Goal: Task Accomplishment & Management: Manage account settings

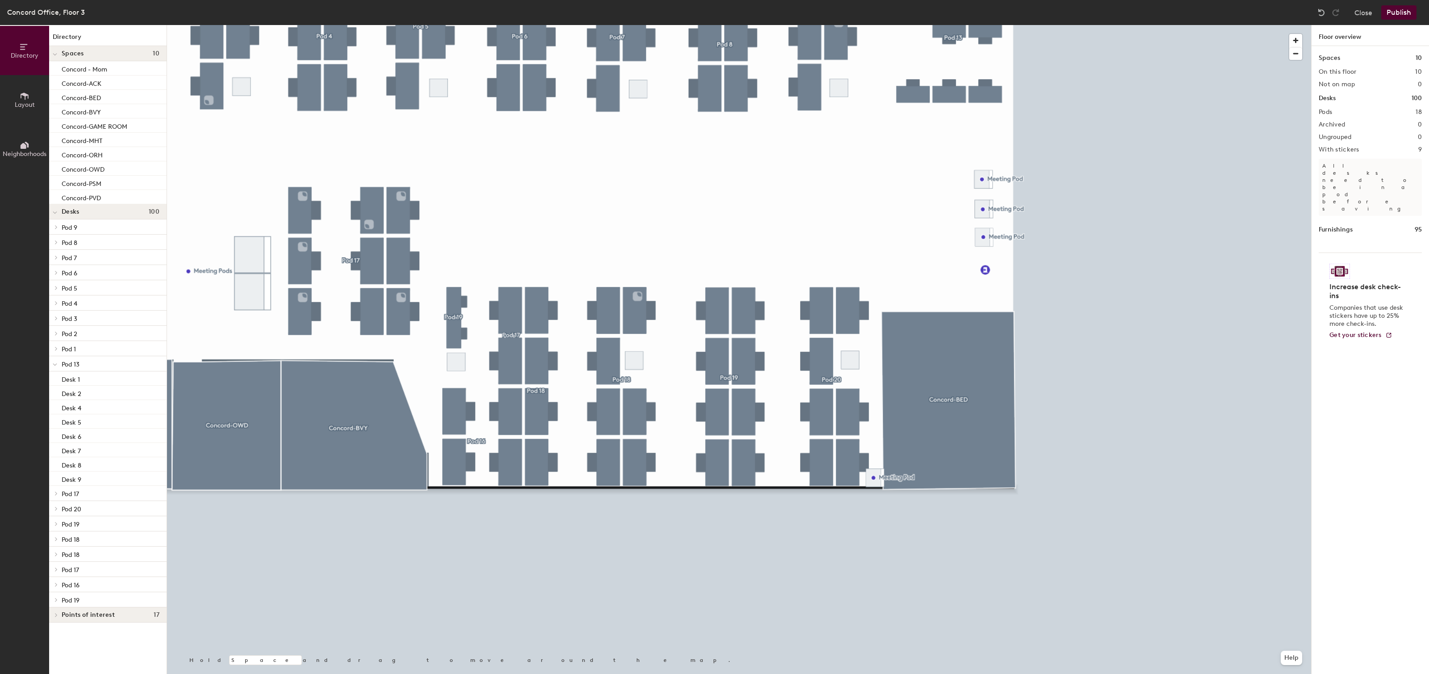
click at [1393, 10] on button "Publish" at bounding box center [1399, 12] width 35 height 14
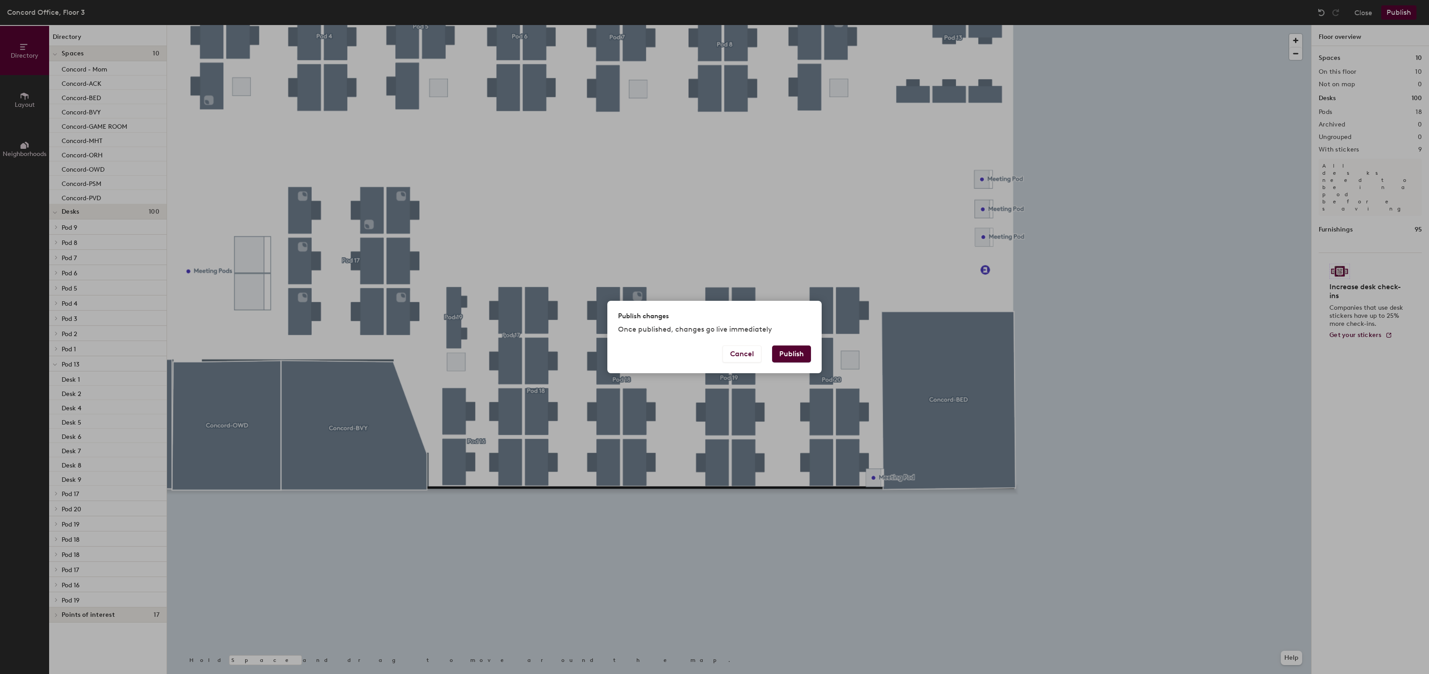
click at [799, 353] on button "Publish" at bounding box center [791, 353] width 39 height 17
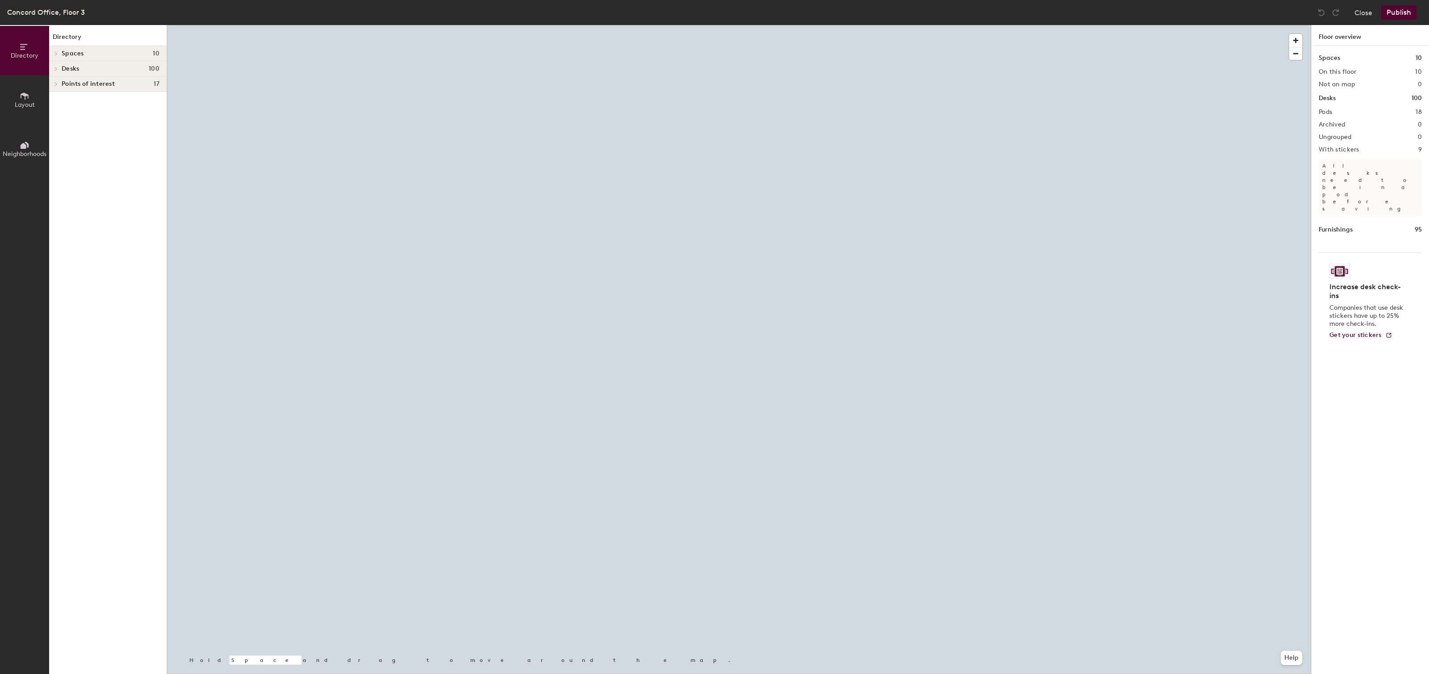
click at [34, 105] on button "Layout" at bounding box center [24, 99] width 49 height 49
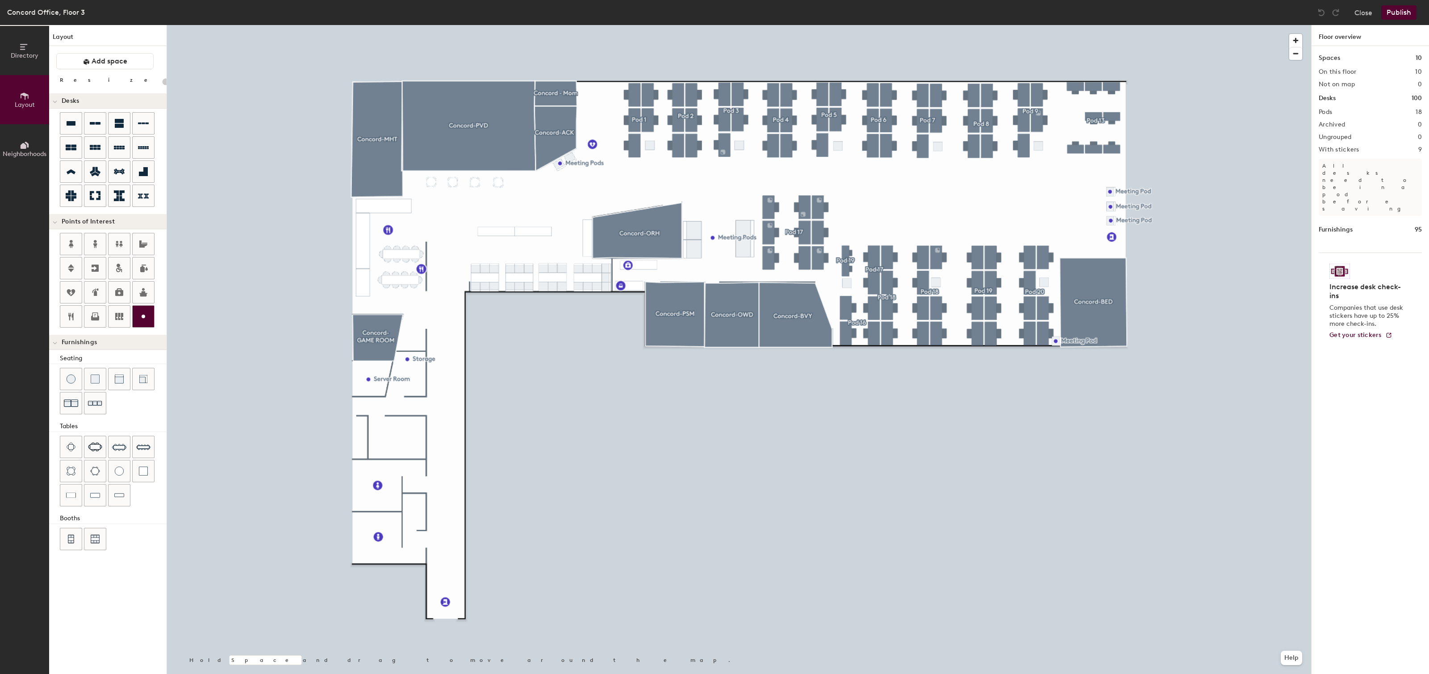
click at [140, 323] on div at bounding box center [143, 316] width 21 height 21
type input "20"
click at [333, 25] on div at bounding box center [739, 25] width 1144 height 0
click at [340, 276] on span "Edit" at bounding box center [338, 274] width 23 height 15
click at [335, 253] on img at bounding box center [335, 254] width 11 height 11
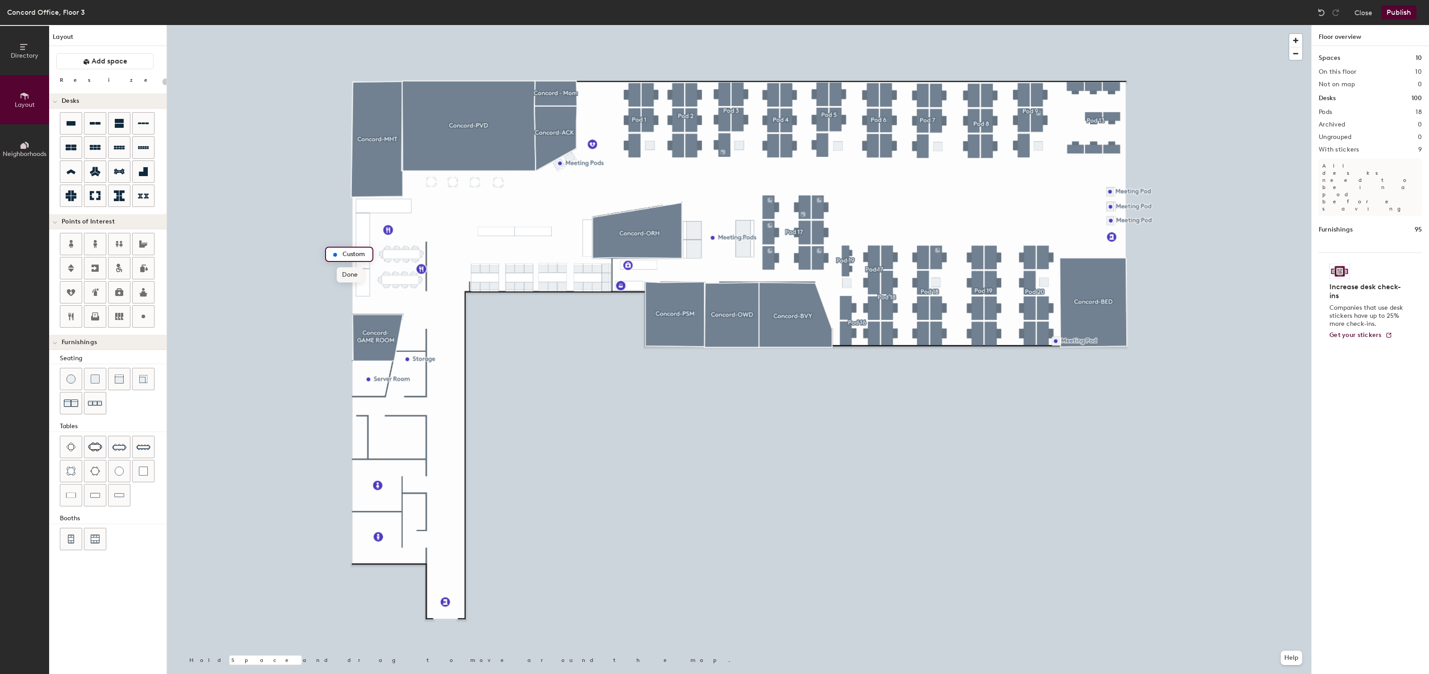
click at [339, 273] on span "Done" at bounding box center [350, 274] width 26 height 15
type input "20"
click at [29, 55] on span "Directory" at bounding box center [25, 56] width 28 height 8
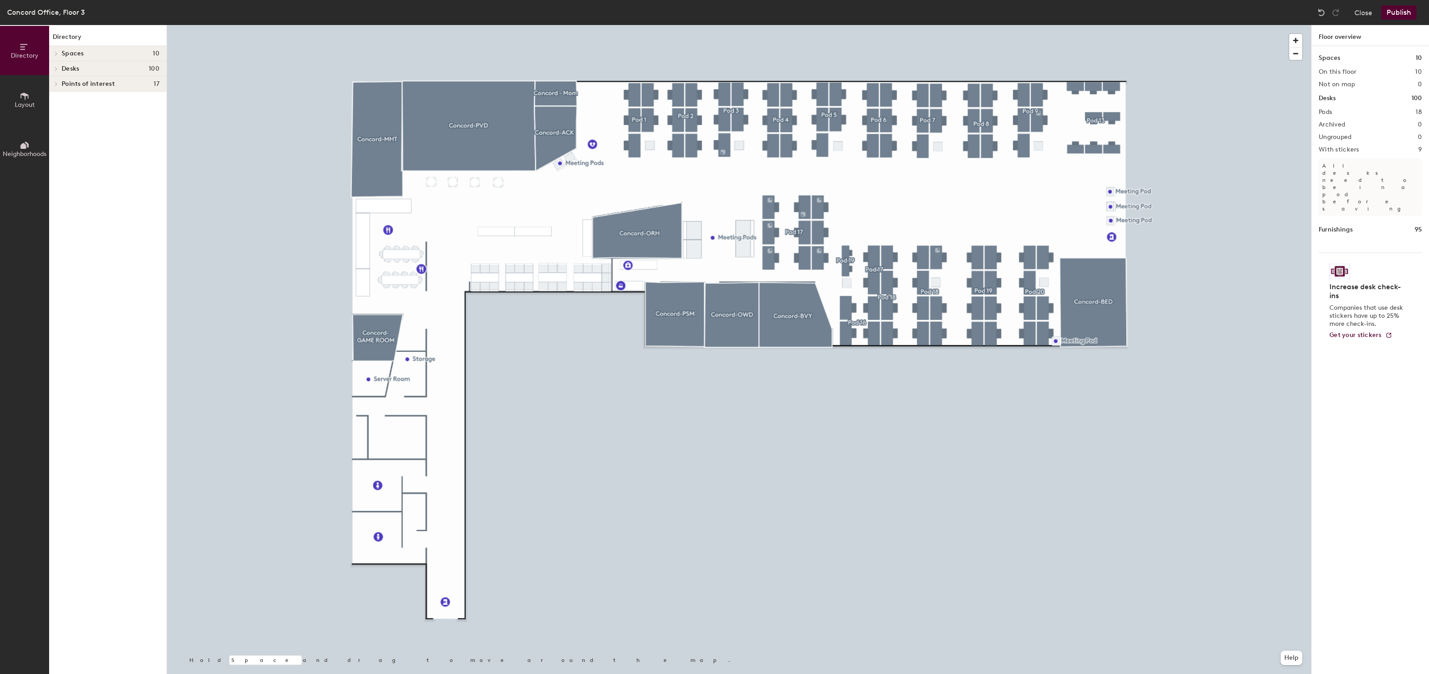
click at [21, 137] on button "Neighborhoods" at bounding box center [24, 148] width 49 height 49
